Goal: Transaction & Acquisition: Purchase product/service

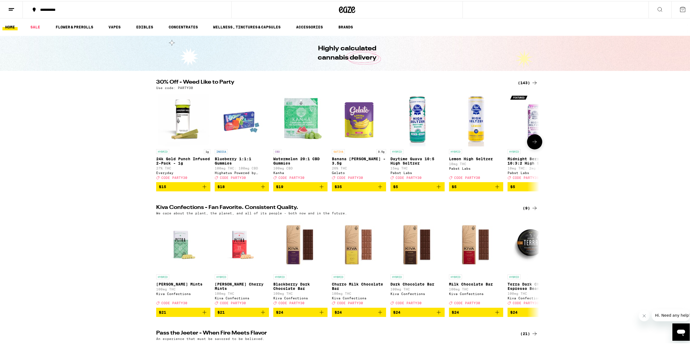
click at [539, 142] on button at bounding box center [534, 140] width 15 height 15
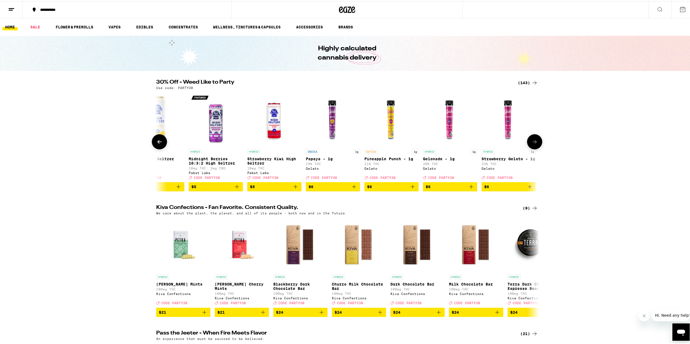
scroll to position [0, 323]
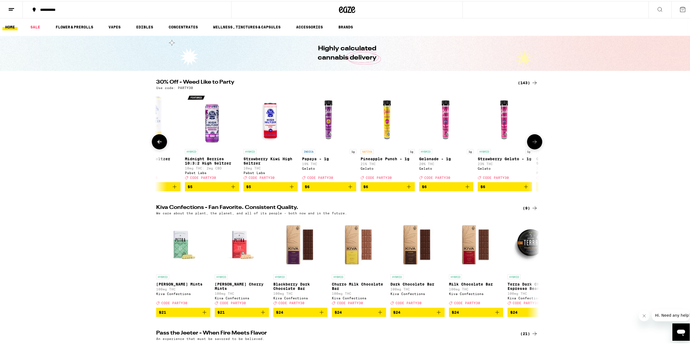
click at [156, 143] on icon at bounding box center [159, 141] width 7 height 7
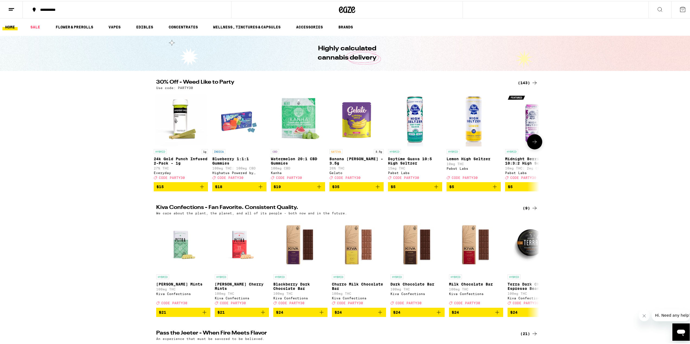
scroll to position [0, 0]
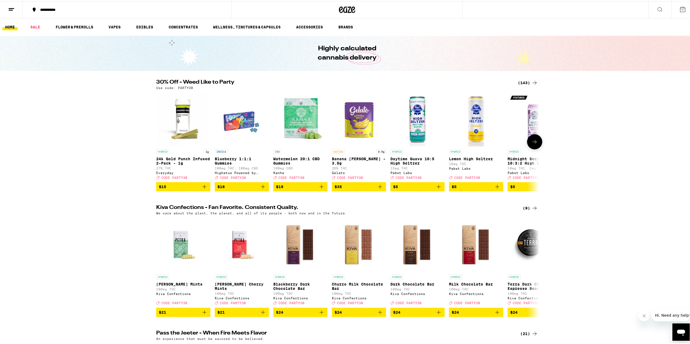
click at [438, 189] on icon "Add to bag" at bounding box center [438, 186] width 7 height 7
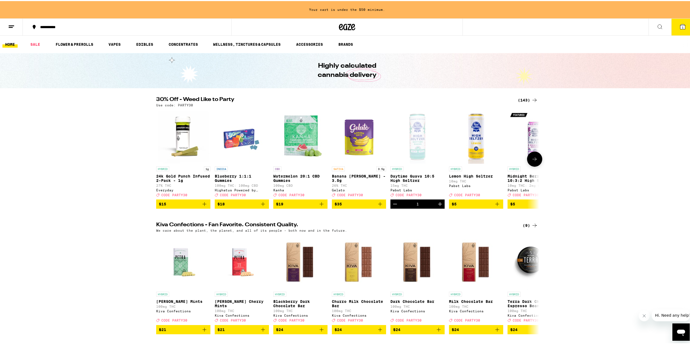
click at [440, 207] on icon "Increment" at bounding box center [440, 203] width 7 height 7
click at [535, 162] on icon at bounding box center [534, 158] width 7 height 7
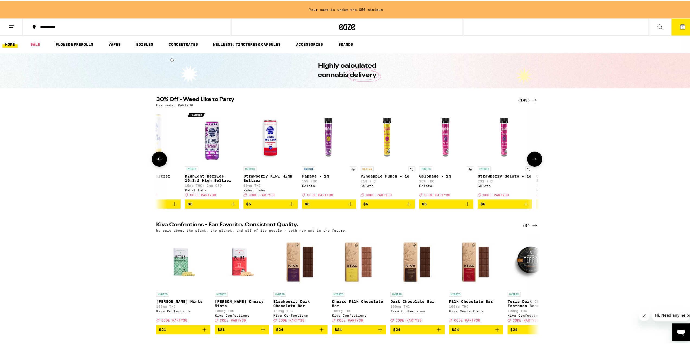
click at [535, 162] on icon at bounding box center [534, 158] width 7 height 7
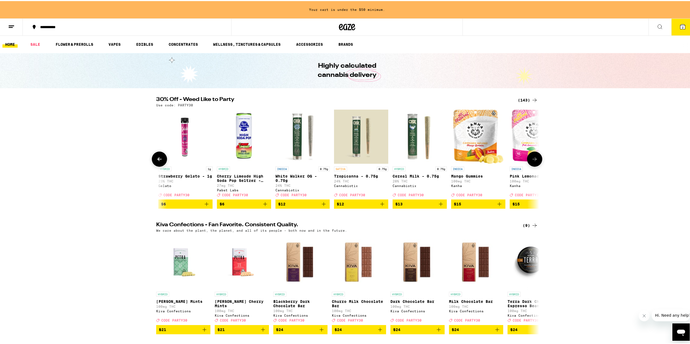
scroll to position [0, 645]
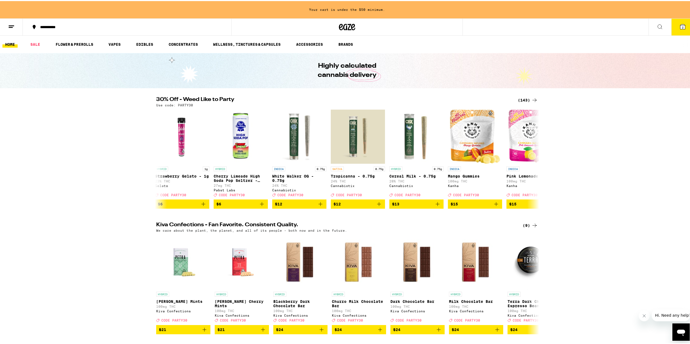
click at [186, 105] on p "Use code: PARTY30" at bounding box center [174, 104] width 37 height 4
copy p "PARTY30"
click at [536, 164] on button at bounding box center [534, 158] width 15 height 15
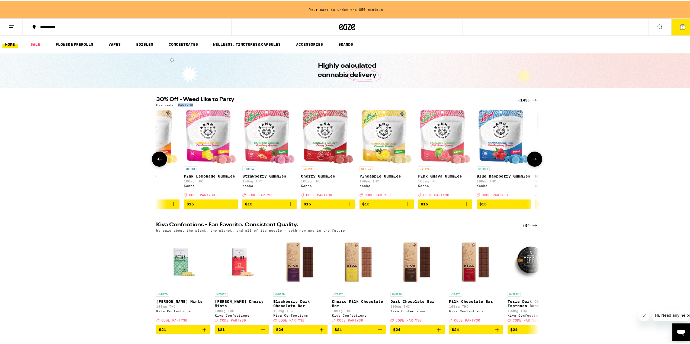
click at [536, 164] on button at bounding box center [534, 158] width 15 height 15
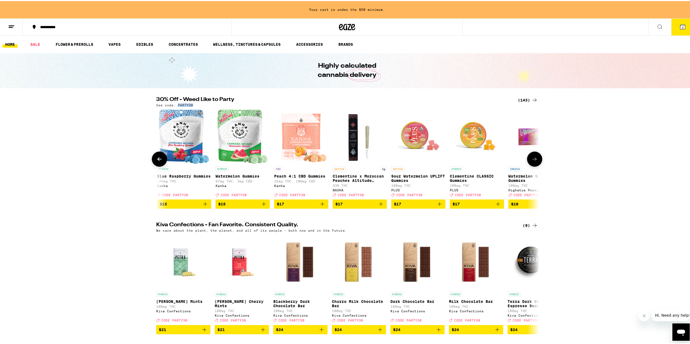
scroll to position [0, 1290]
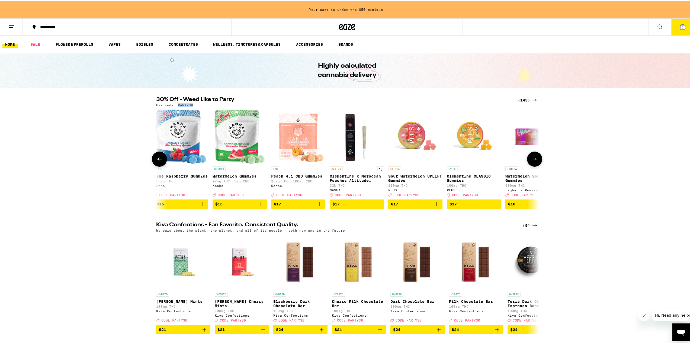
click at [536, 163] on button at bounding box center [534, 158] width 15 height 15
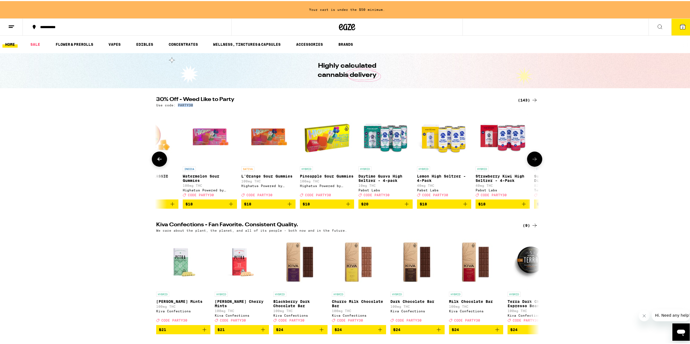
click at [536, 163] on button at bounding box center [534, 158] width 15 height 15
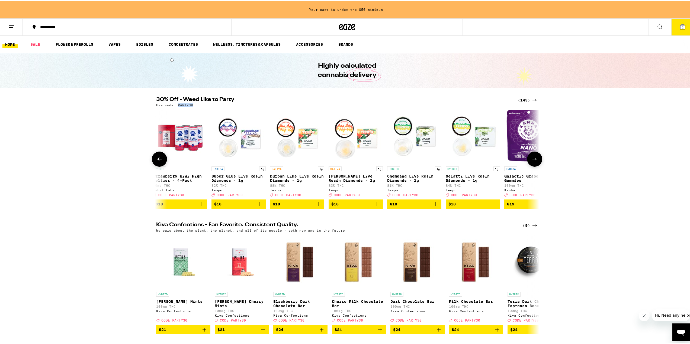
click at [157, 154] on button at bounding box center [159, 158] width 15 height 15
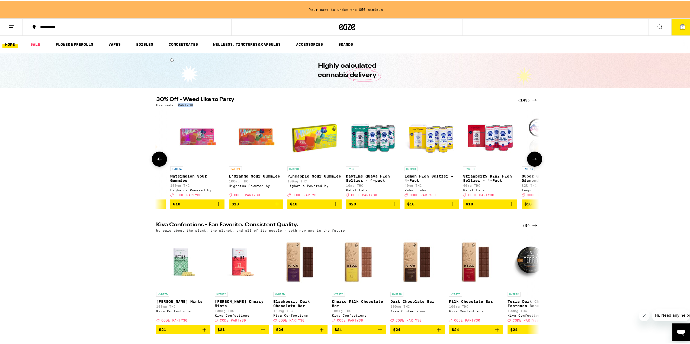
scroll to position [0, 1613]
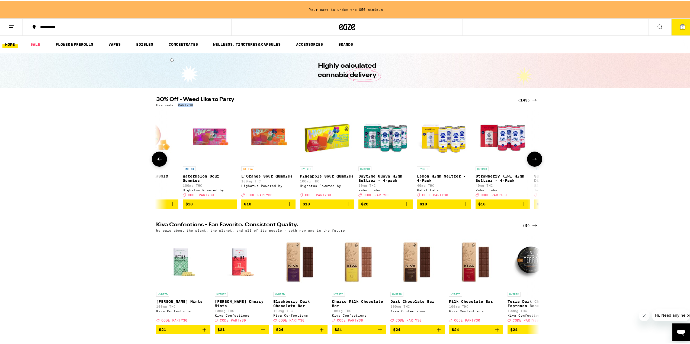
click at [537, 159] on button at bounding box center [534, 158] width 15 height 15
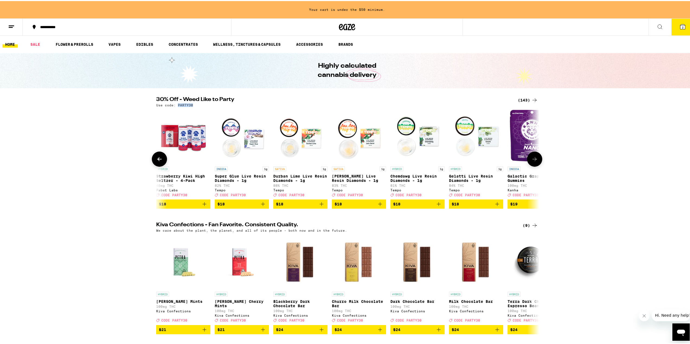
scroll to position [0, 1935]
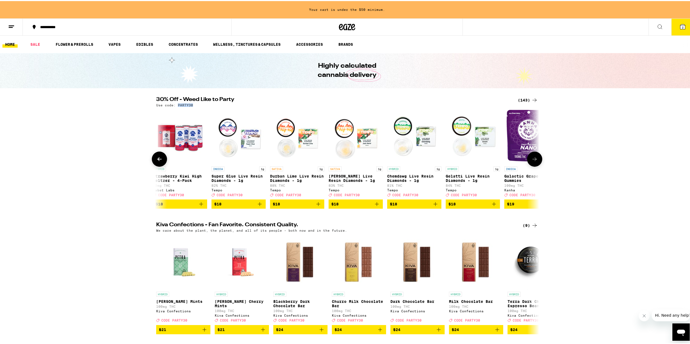
click at [533, 160] on icon at bounding box center [534, 158] width 7 height 7
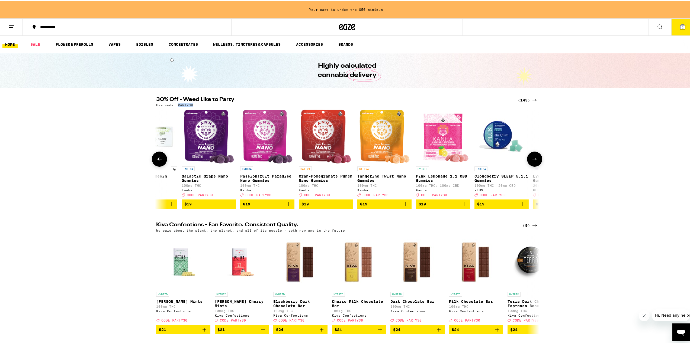
click at [533, 160] on icon at bounding box center [534, 158] width 7 height 7
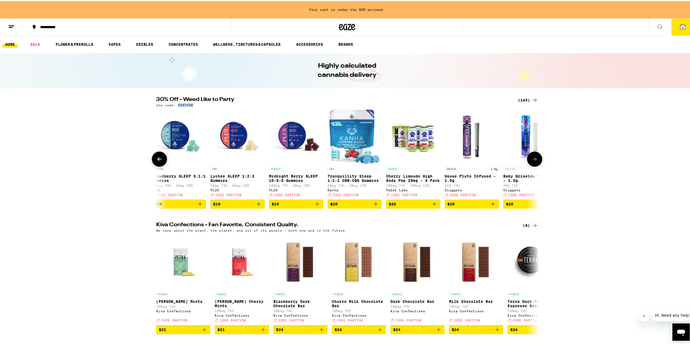
click at [533, 160] on icon at bounding box center [534, 158] width 7 height 7
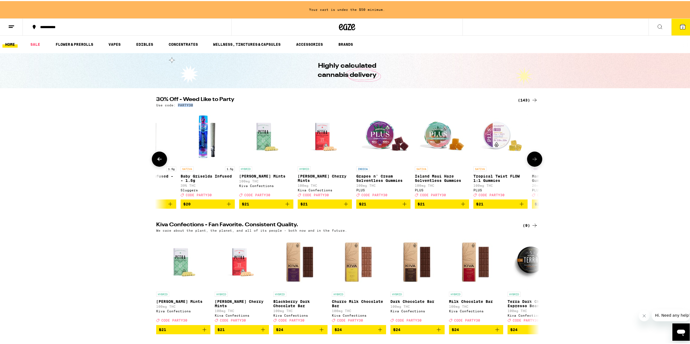
click at [533, 160] on icon at bounding box center [534, 158] width 7 height 7
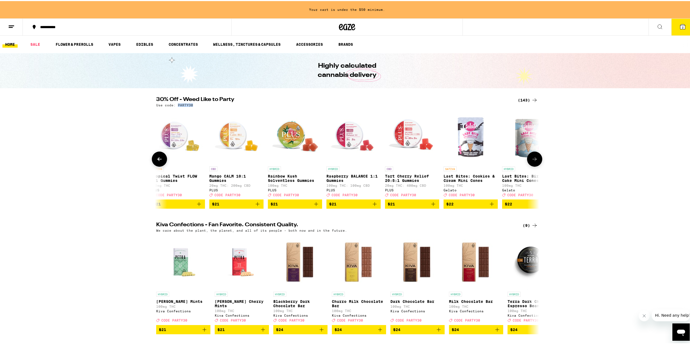
click at [533, 160] on icon at bounding box center [534, 158] width 7 height 7
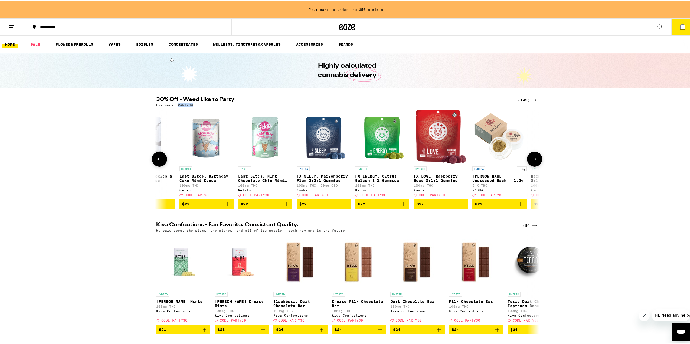
click at [533, 160] on icon at bounding box center [534, 158] width 7 height 7
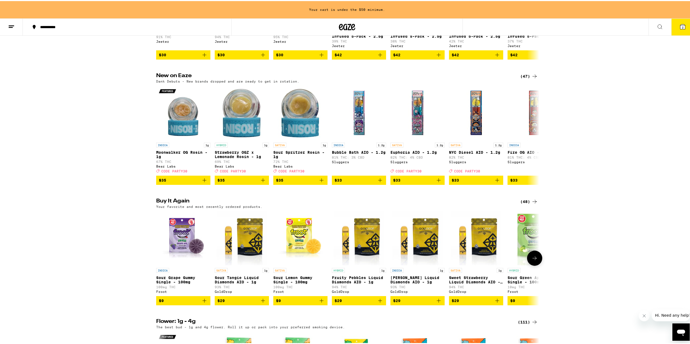
scroll to position [434, 0]
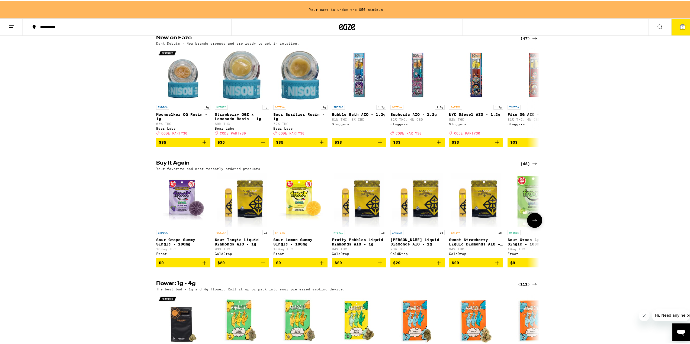
click at [204, 265] on icon "Add to bag" at bounding box center [204, 262] width 7 height 7
click at [203, 265] on icon "Increment" at bounding box center [205, 262] width 7 height 7
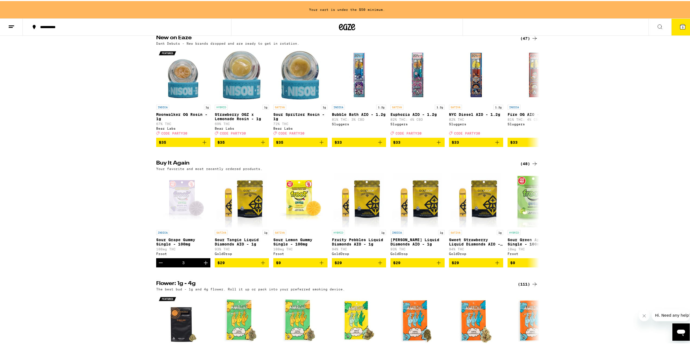
click at [322, 265] on icon "Add to bag" at bounding box center [321, 262] width 7 height 7
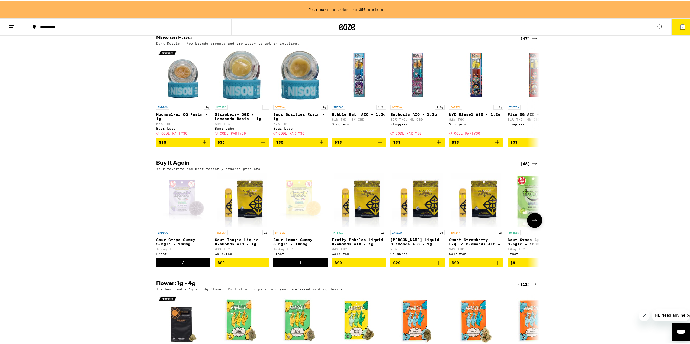
click at [322, 265] on icon "Increment" at bounding box center [323, 262] width 7 height 7
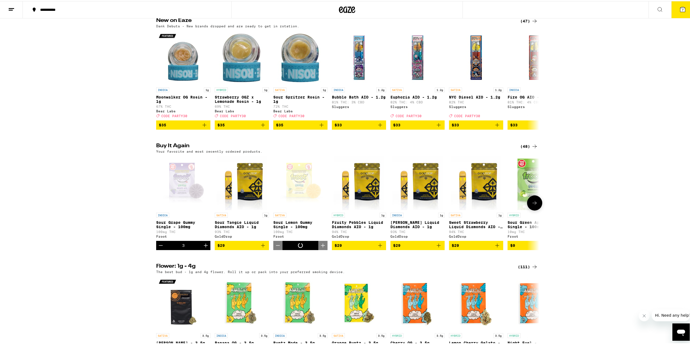
scroll to position [416, 0]
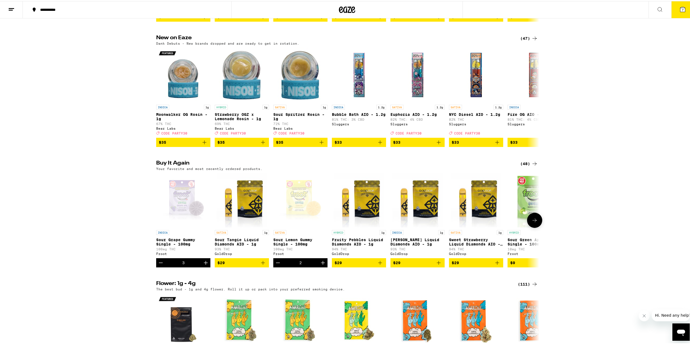
click at [322, 265] on icon "Increment" at bounding box center [323, 262] width 7 height 7
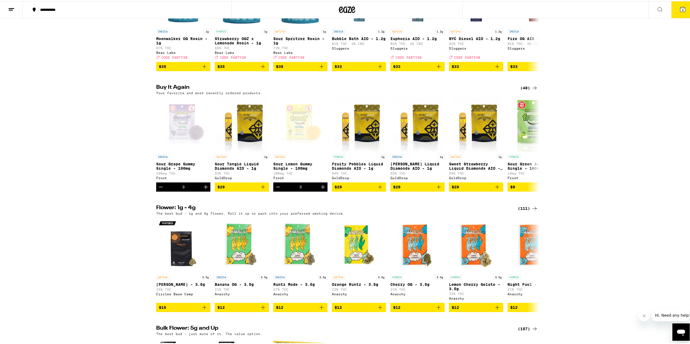
scroll to position [525, 0]
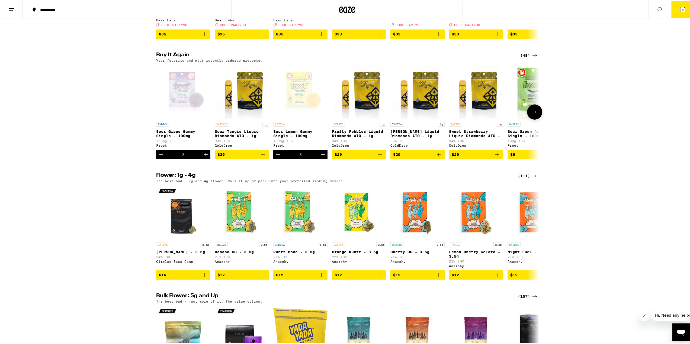
click at [263, 157] on icon "Add to bag" at bounding box center [263, 153] width 7 height 7
click at [378, 157] on icon "Add to bag" at bounding box center [380, 153] width 7 height 7
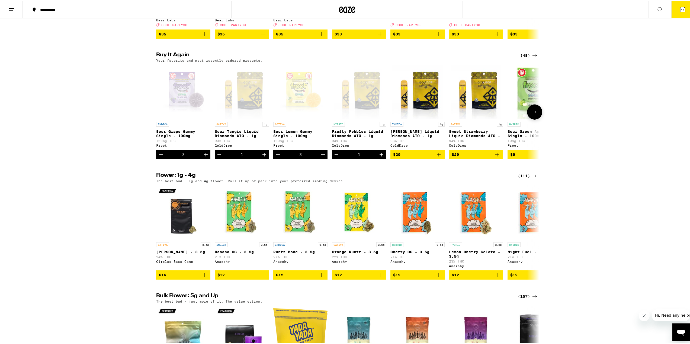
click at [438, 157] on icon "Add to bag" at bounding box center [438, 153] width 7 height 7
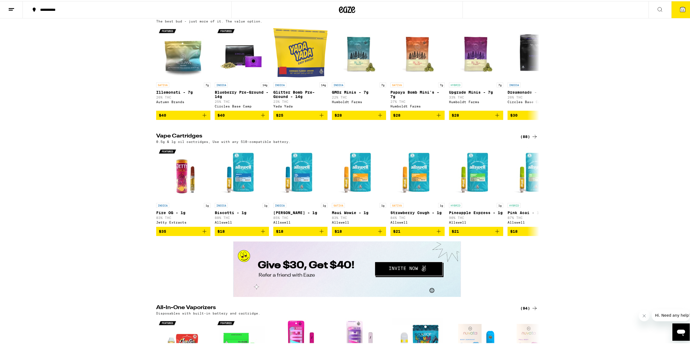
scroll to position [986, 0]
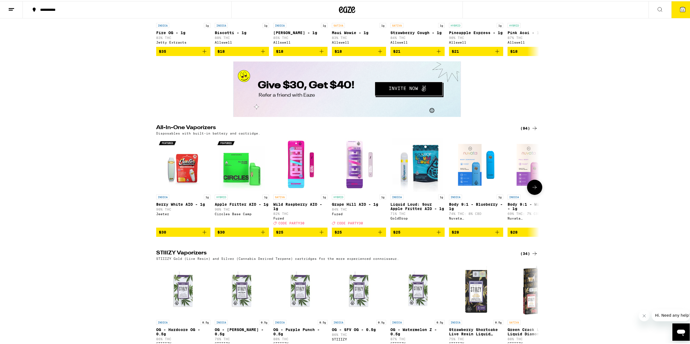
click at [534, 190] on icon at bounding box center [534, 186] width 7 height 7
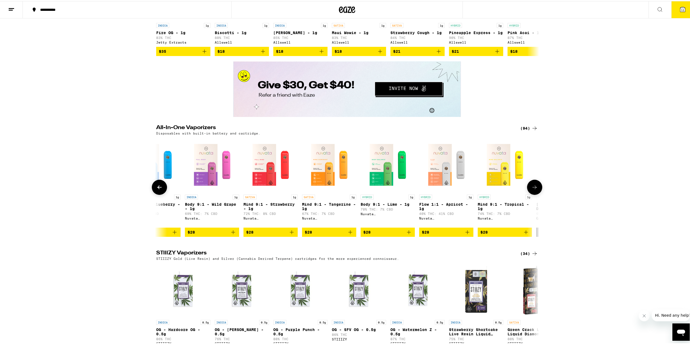
click at [534, 190] on icon at bounding box center [534, 186] width 7 height 7
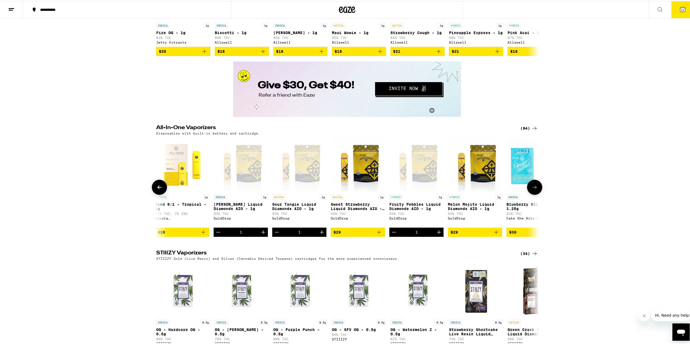
click at [534, 190] on icon at bounding box center [534, 186] width 7 height 7
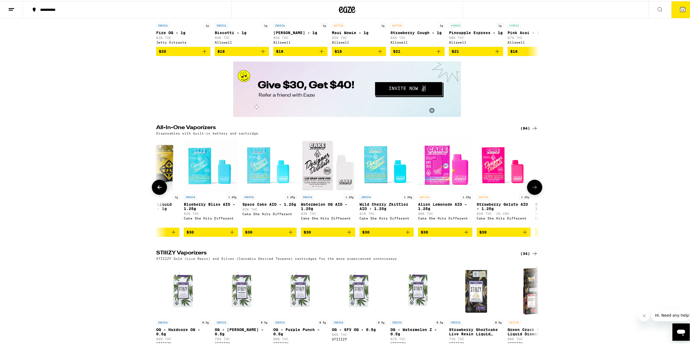
click at [534, 190] on icon at bounding box center [534, 186] width 7 height 7
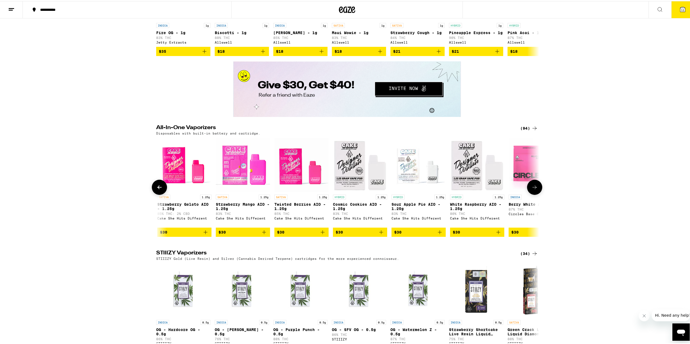
click at [534, 190] on icon at bounding box center [534, 186] width 7 height 7
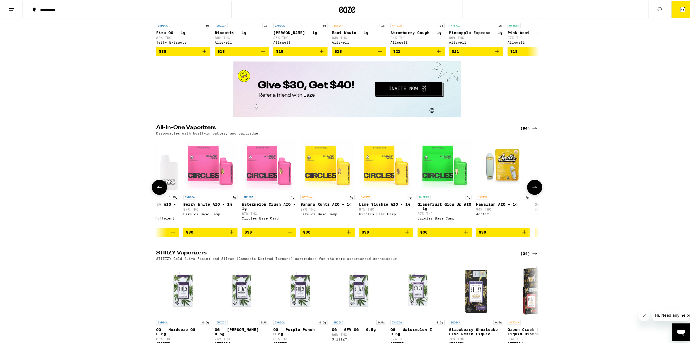
click at [534, 190] on icon at bounding box center [534, 186] width 7 height 7
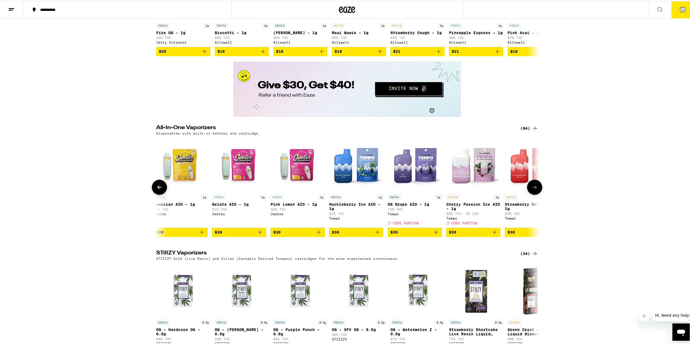
click at [534, 190] on icon at bounding box center [534, 186] width 7 height 7
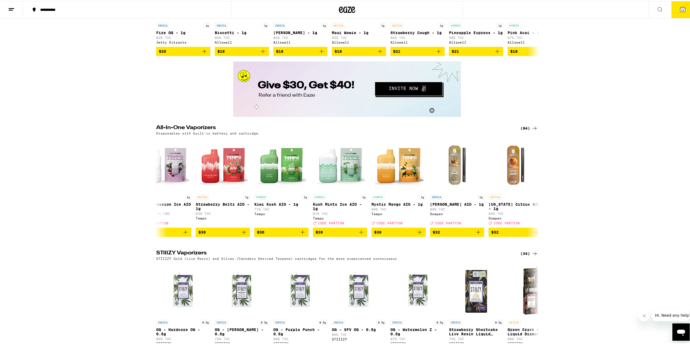
scroll to position [0, 2257]
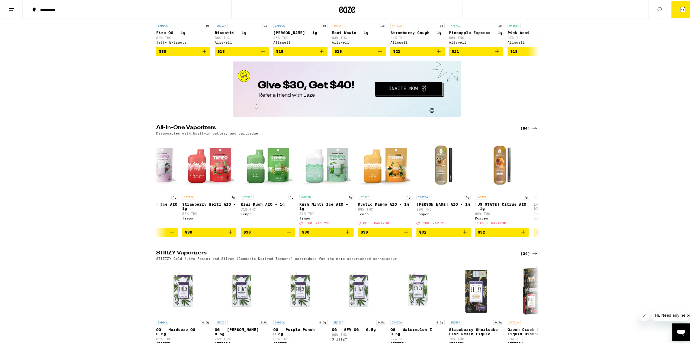
click at [586, 147] on div "All-In-One Vaporizers (94) Disposables with built-in battery and cartridge. IND…" at bounding box center [347, 148] width 694 height 176
click at [674, 5] on button "11" at bounding box center [682, 8] width 23 height 17
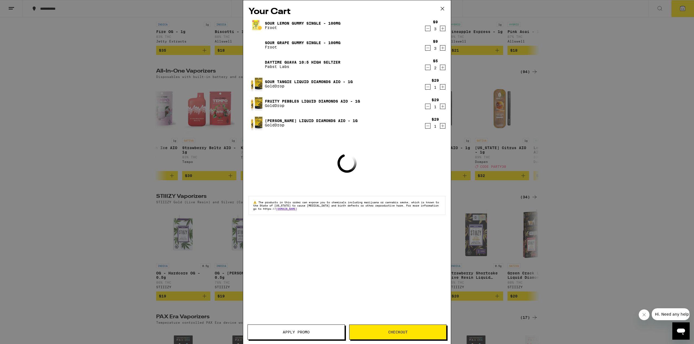
click at [320, 333] on span "Apply Promo" at bounding box center [296, 333] width 97 height 4
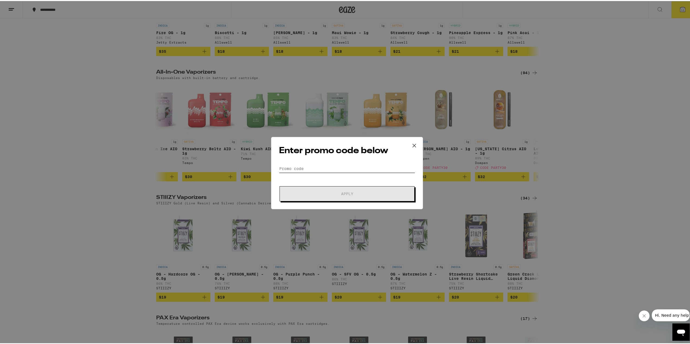
click at [334, 164] on input "Promo Code" at bounding box center [347, 168] width 136 height 8
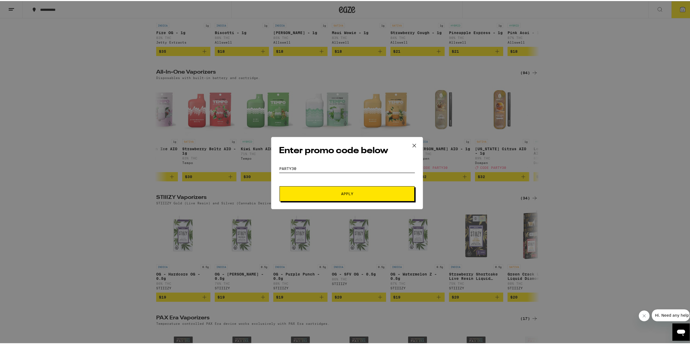
type input "PArty30"
click at [279, 185] on button "Apply" at bounding box center [346, 192] width 135 height 15
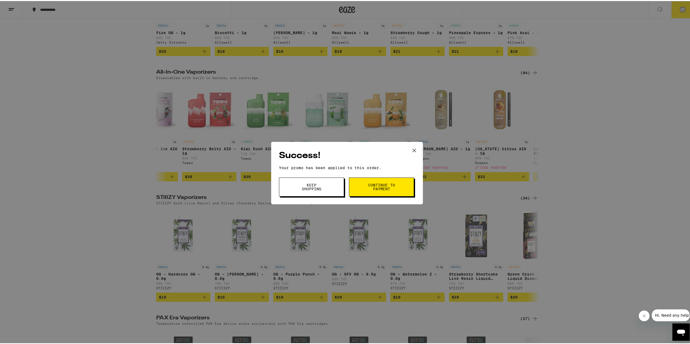
click at [368, 181] on button "Continue to payment" at bounding box center [381, 186] width 65 height 19
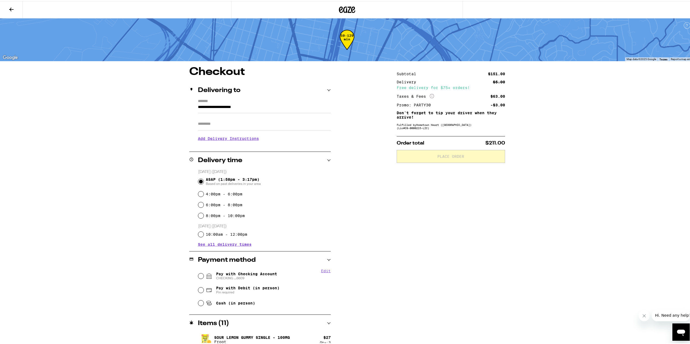
click at [605, 179] on div "**********" at bounding box center [347, 224] width 694 height 449
click at [511, 216] on div "**********" at bounding box center [347, 257] width 390 height 383
click at [198, 278] on div "Pay with Checking Account CHECKING ...6609" at bounding box center [264, 275] width 133 height 14
click at [198, 274] on input "Pay with Checking Account CHECKING ...6609" at bounding box center [200, 275] width 5 height 5
radio input "true"
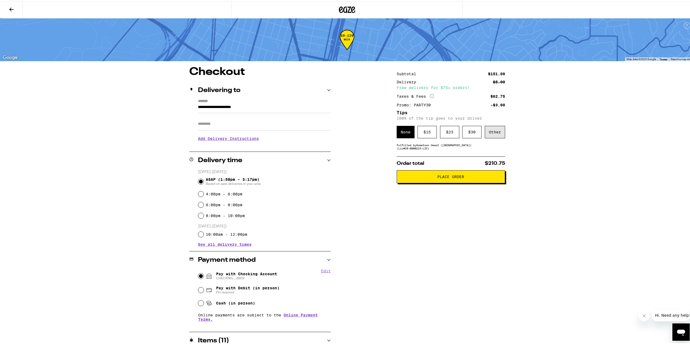
click at [492, 134] on div "Other" at bounding box center [495, 131] width 20 height 12
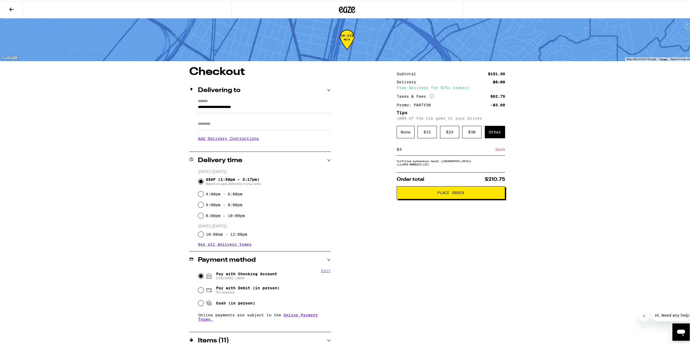
type input "5"
click at [498, 149] on div "Save" at bounding box center [500, 149] width 10 height 12
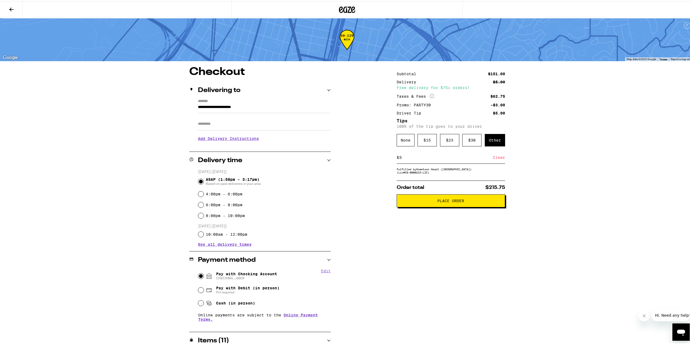
click at [483, 202] on span "Place Order" at bounding box center [450, 200] width 99 height 4
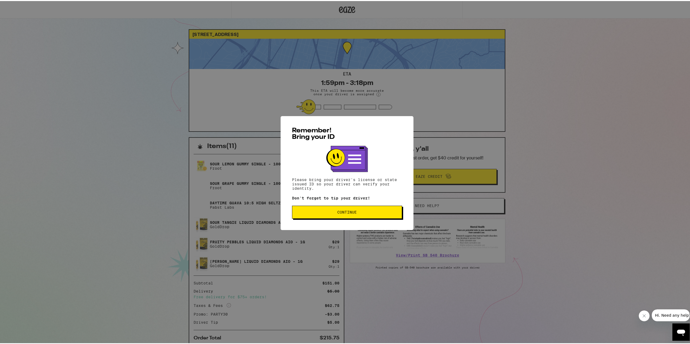
click at [341, 216] on button "Continue" at bounding box center [347, 211] width 110 height 13
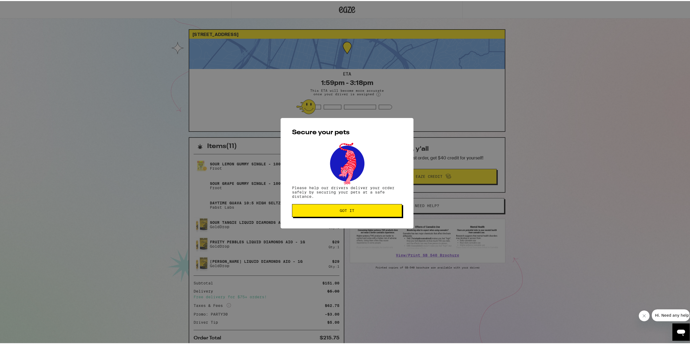
click at [348, 207] on button "Got it" at bounding box center [347, 209] width 110 height 13
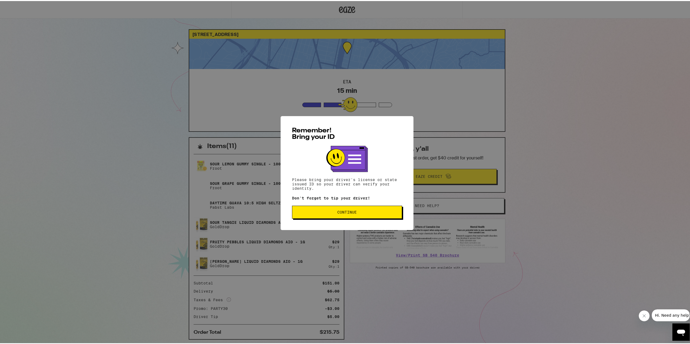
click at [337, 215] on button "Continue" at bounding box center [347, 211] width 110 height 13
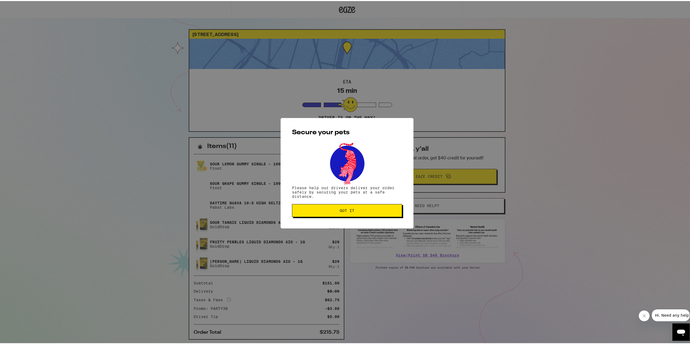
click at [337, 211] on span "Got it" at bounding box center [347, 210] width 101 height 4
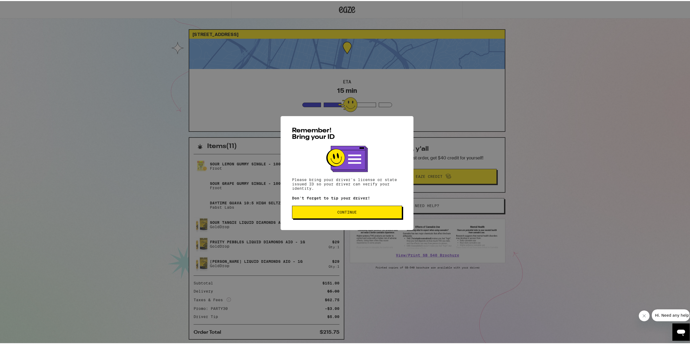
click at [342, 210] on span "Continue" at bounding box center [347, 212] width 20 height 4
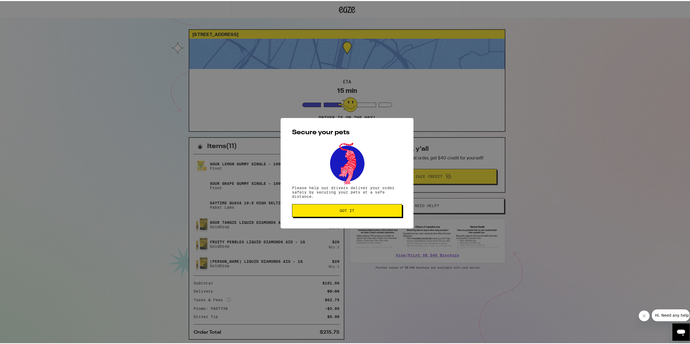
click at [338, 207] on button "Got it" at bounding box center [347, 209] width 110 height 13
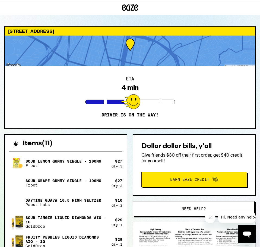
click at [181, 87] on div "ETA 4 min Driver is on the way!" at bounding box center [130, 97] width 250 height 62
